Goal: Find specific page/section: Find specific page/section

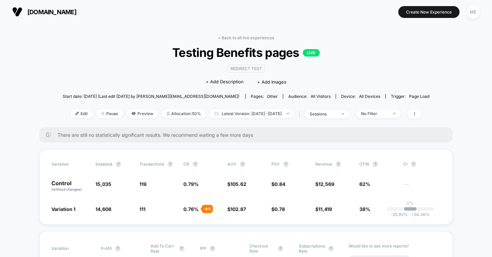
click at [52, 15] on span "[DOMAIN_NAME]" at bounding box center [51, 11] width 49 height 7
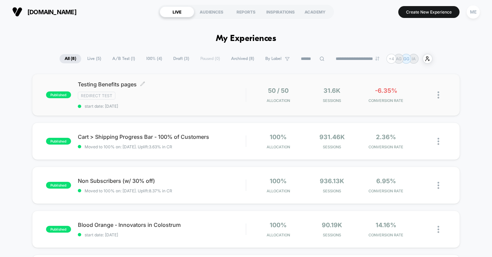
click at [161, 88] on div "Testing Benefits pages Click to edit experience details Click to edit experienc…" at bounding box center [162, 95] width 168 height 28
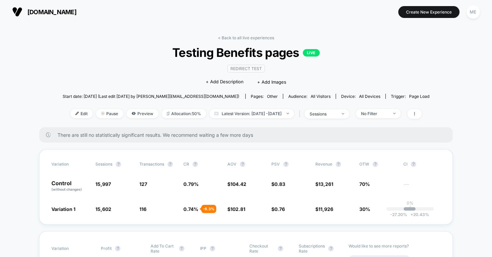
click at [49, 12] on span "[DOMAIN_NAME]" at bounding box center [51, 11] width 49 height 7
